Goal: Communication & Community: Answer question/provide support

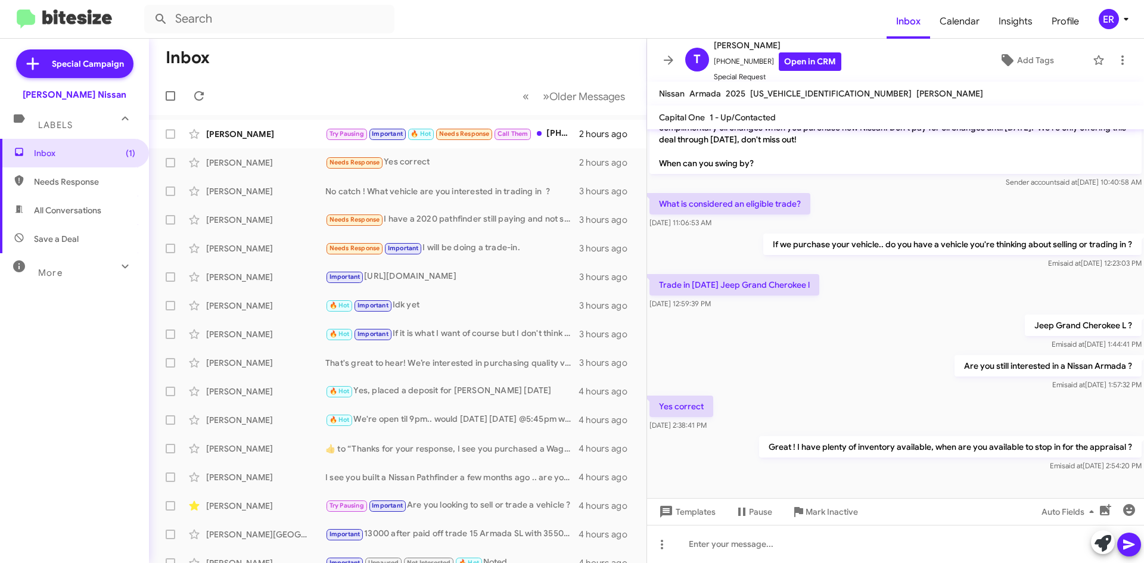
scroll to position [340, 0]
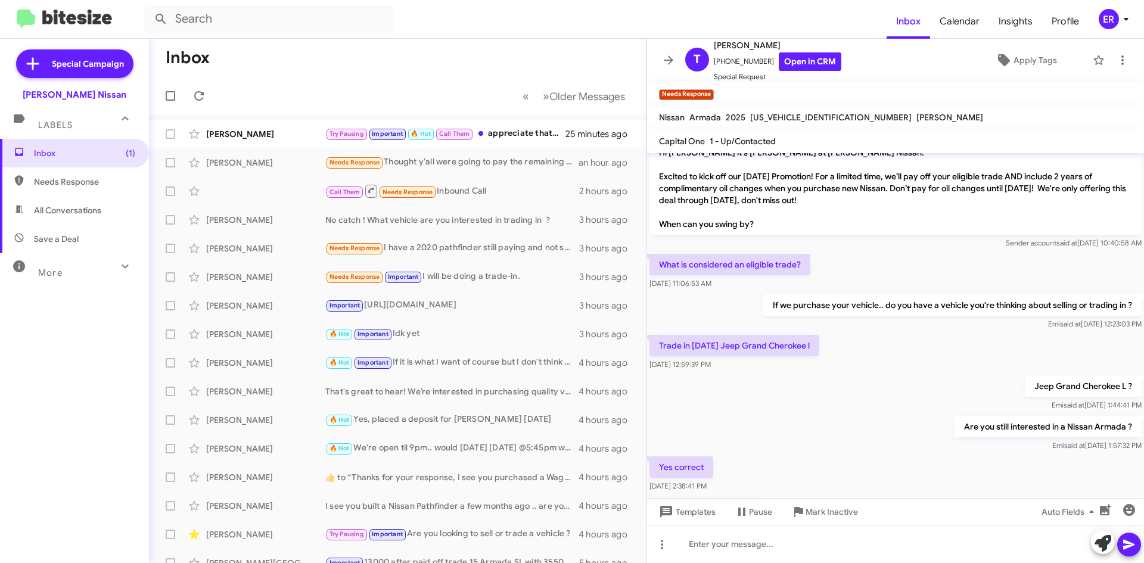
scroll to position [407, 0]
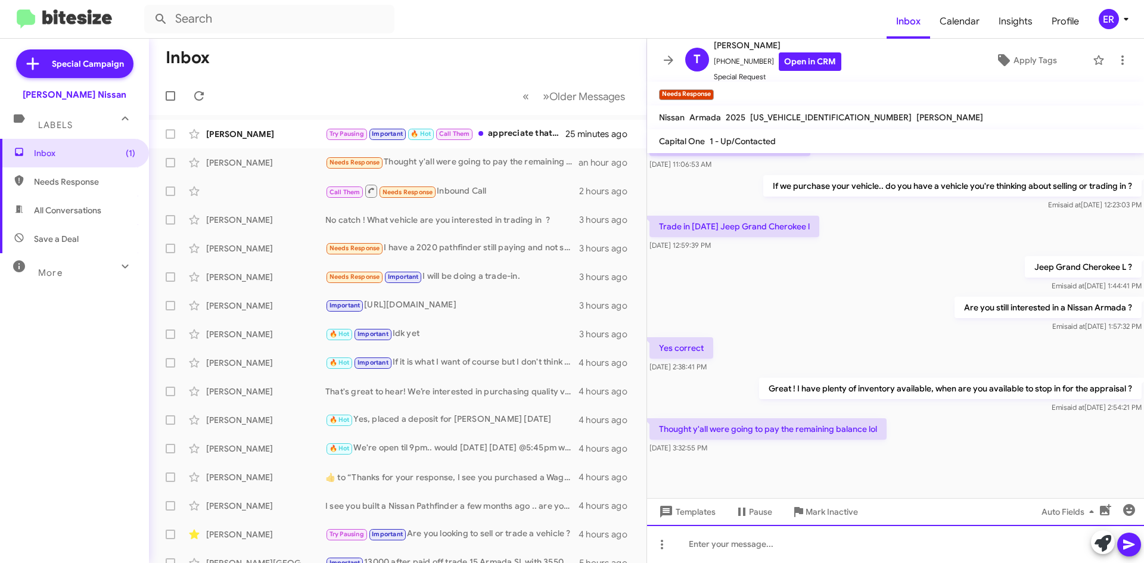
click at [729, 544] on div at bounding box center [895, 544] width 497 height 38
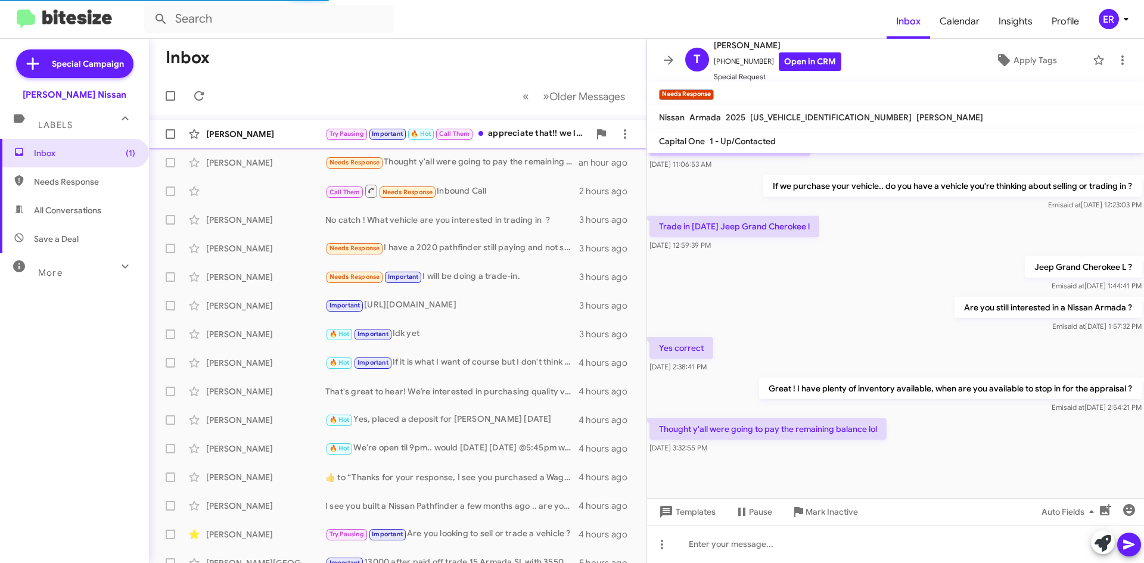
click at [273, 136] on div "[PERSON_NAME]" at bounding box center [265, 134] width 119 height 12
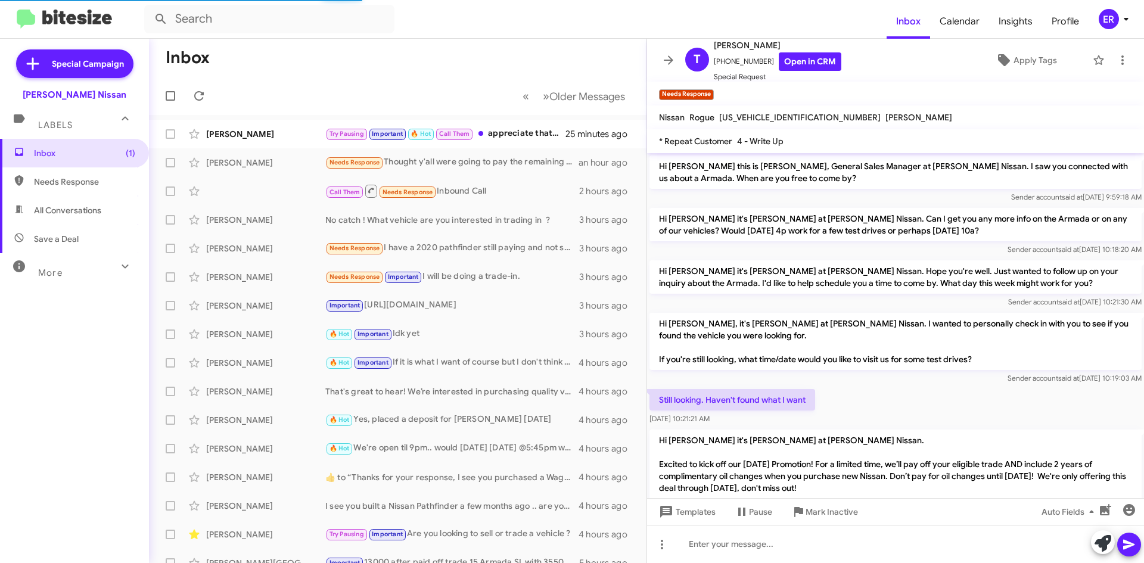
scroll to position [642, 0]
